Goal: Information Seeking & Learning: Learn about a topic

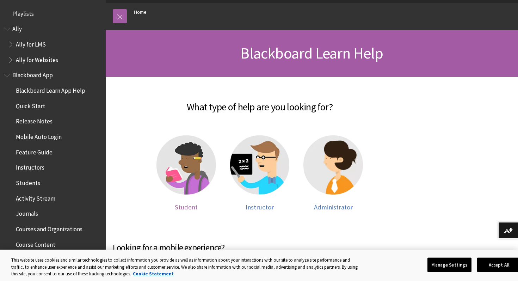
scroll to position [597, 0]
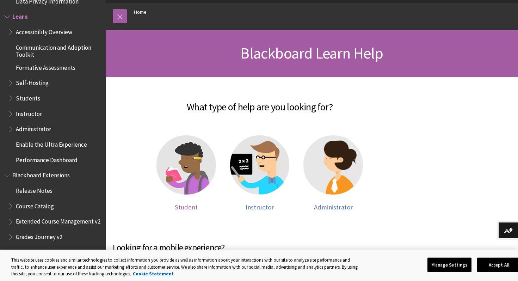
click at [192, 175] on img at bounding box center [186, 165] width 60 height 60
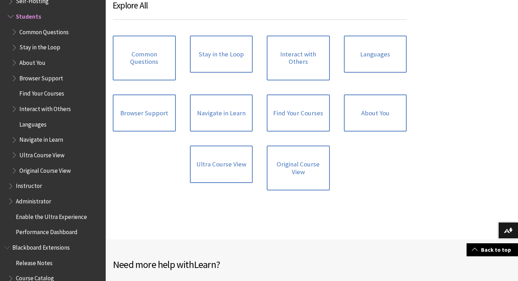
scroll to position [711, 0]
click at [126, 119] on link "Browser Support" at bounding box center [144, 112] width 63 height 37
click at [150, 114] on link "Browser Support" at bounding box center [144, 112] width 63 height 37
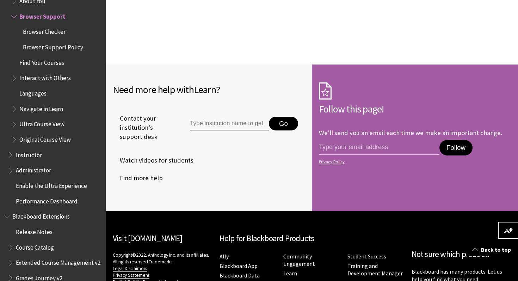
scroll to position [816, 0]
